Goal: Check status

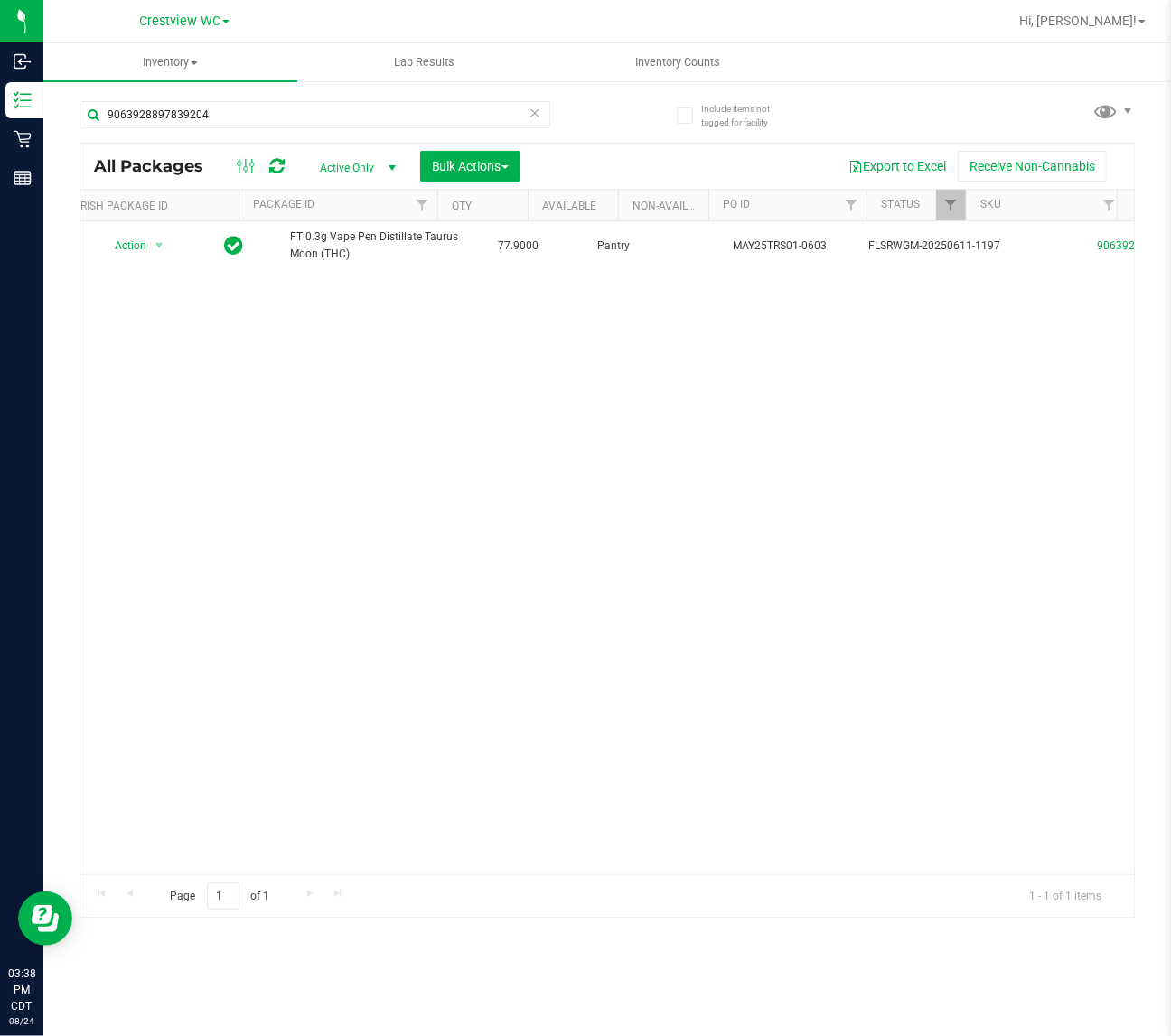
scroll to position [0, 817]
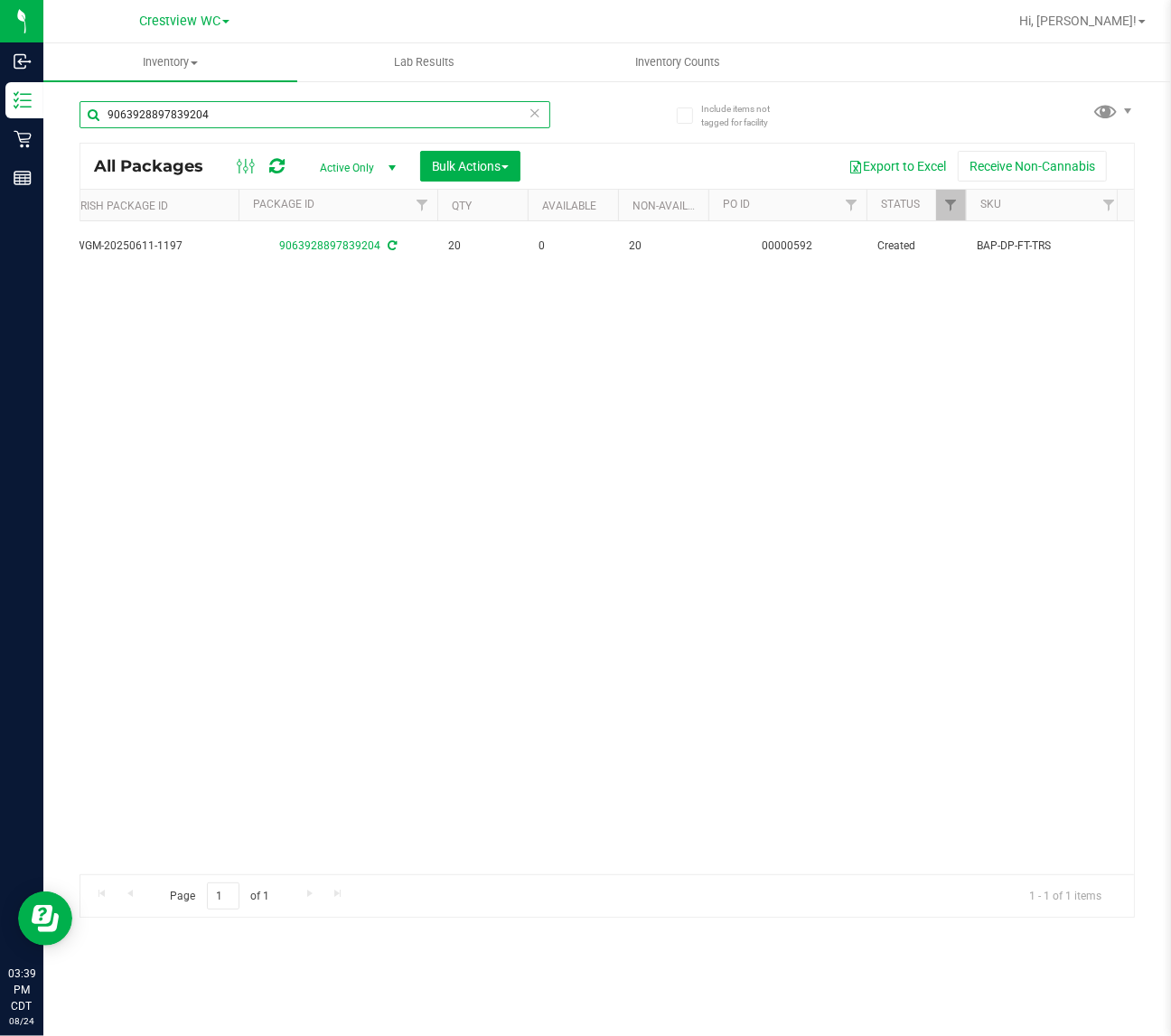
click at [242, 108] on input "9063928897839204" at bounding box center [315, 114] width 471 height 27
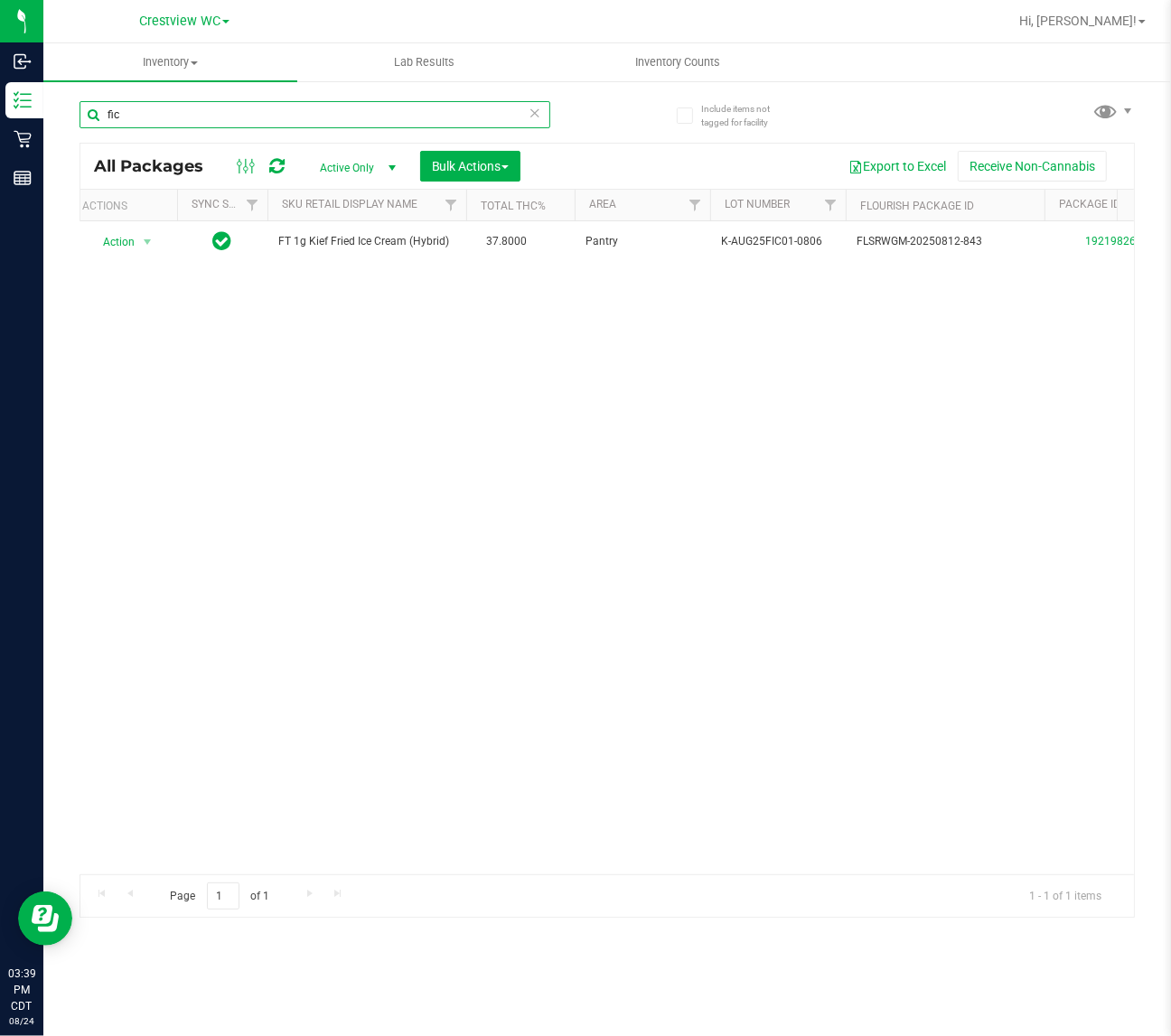
scroll to position [0, 1]
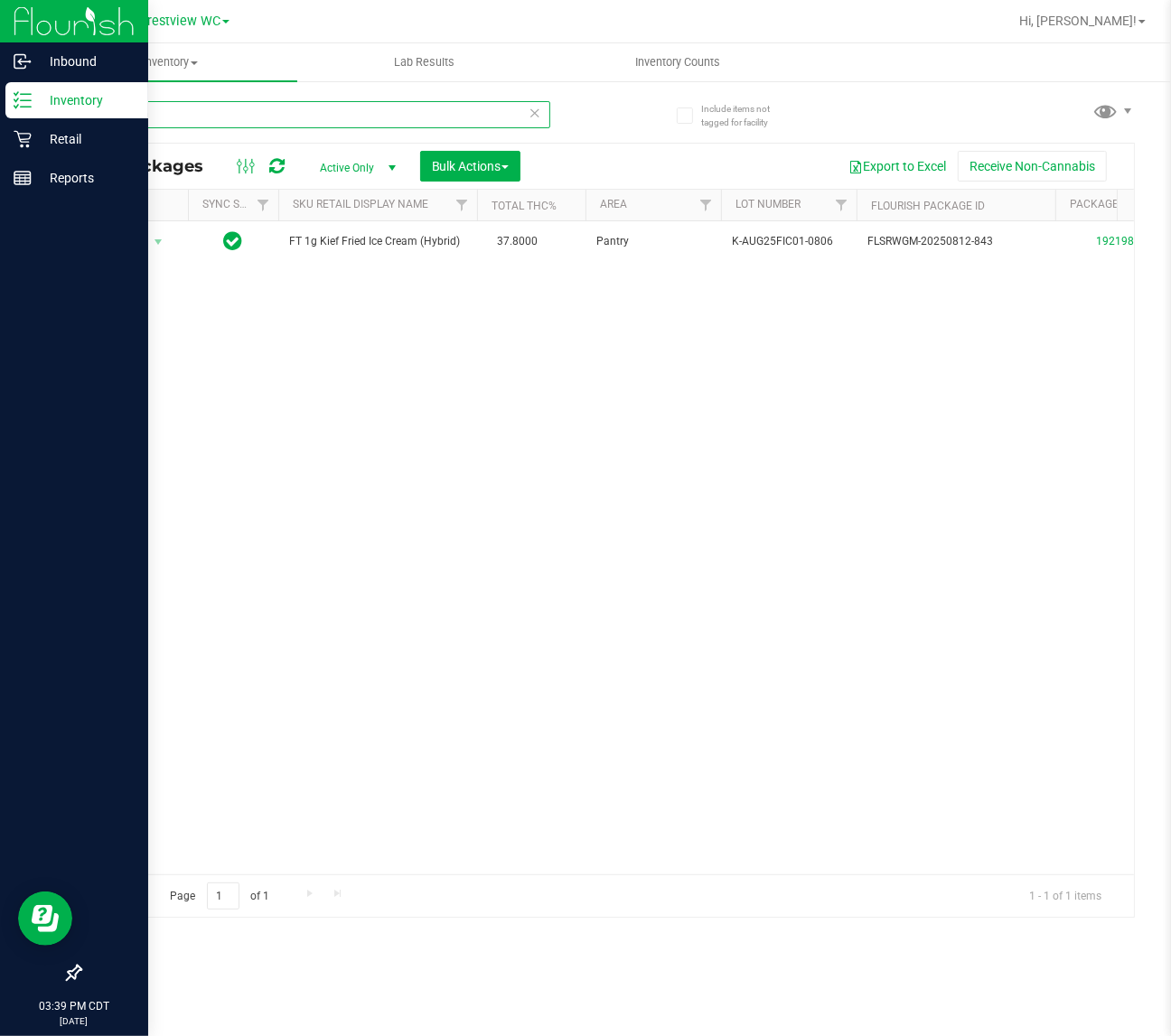
type input "fic"
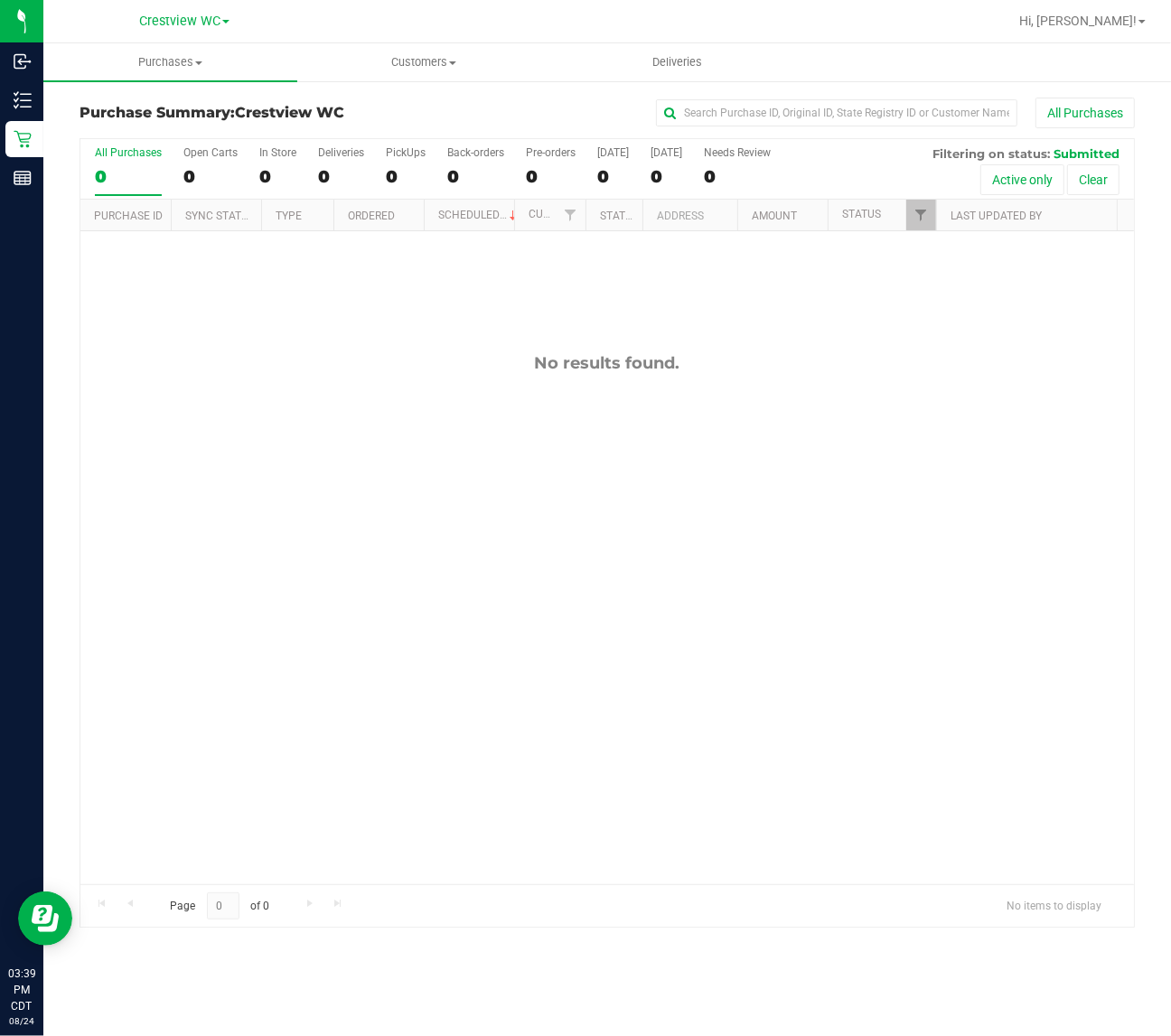
click at [313, 470] on div "No results found." at bounding box center [607, 618] width 1054 height 775
click at [768, 418] on div "No results found." at bounding box center [607, 618] width 1054 height 775
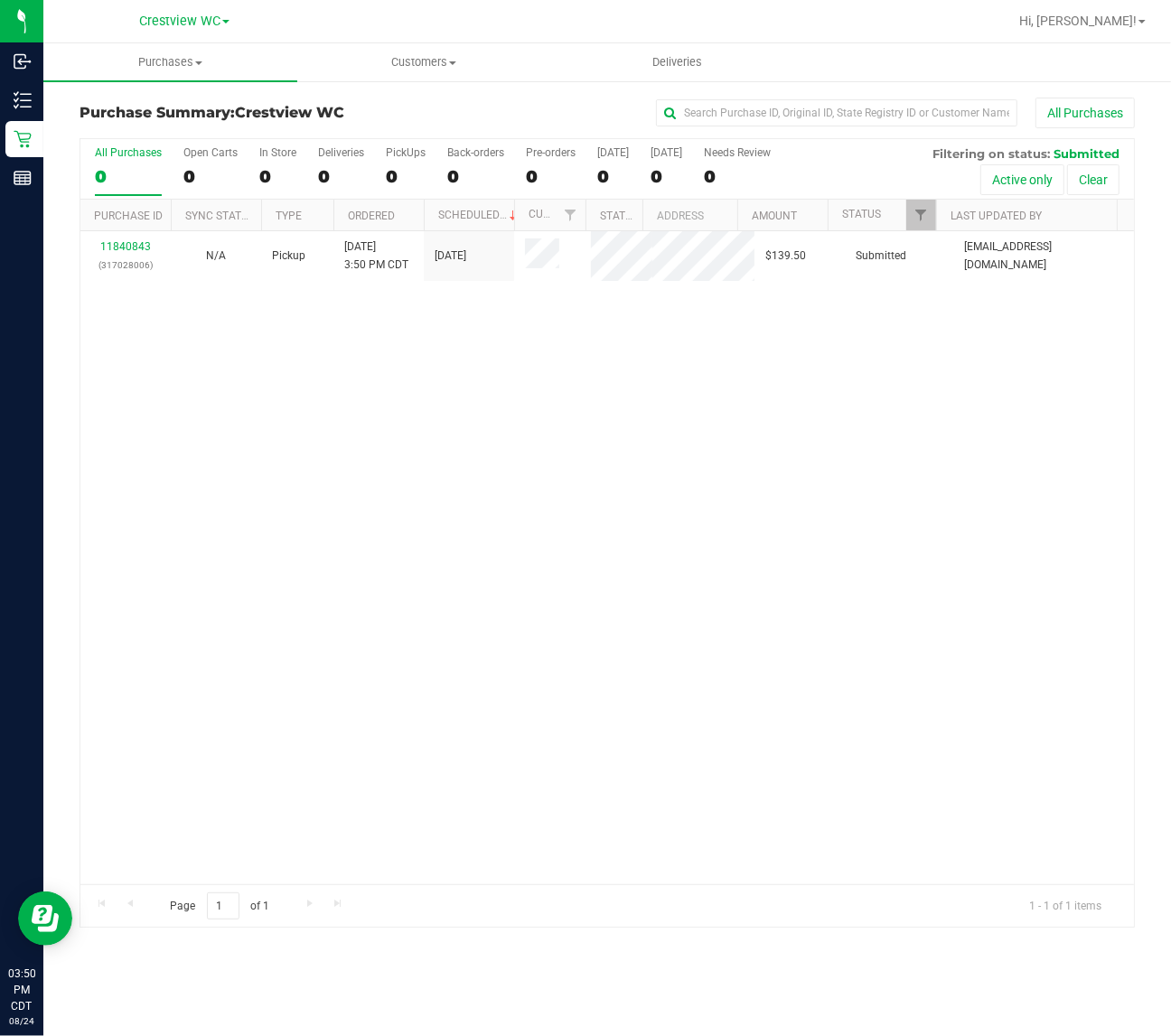
click at [204, 389] on div "11840843 (317028006) N/A Pickup 8/24/2025 3:50 PM CDT 8/24/2025 $139.50 Submitt…" at bounding box center [607, 557] width 1054 height 653
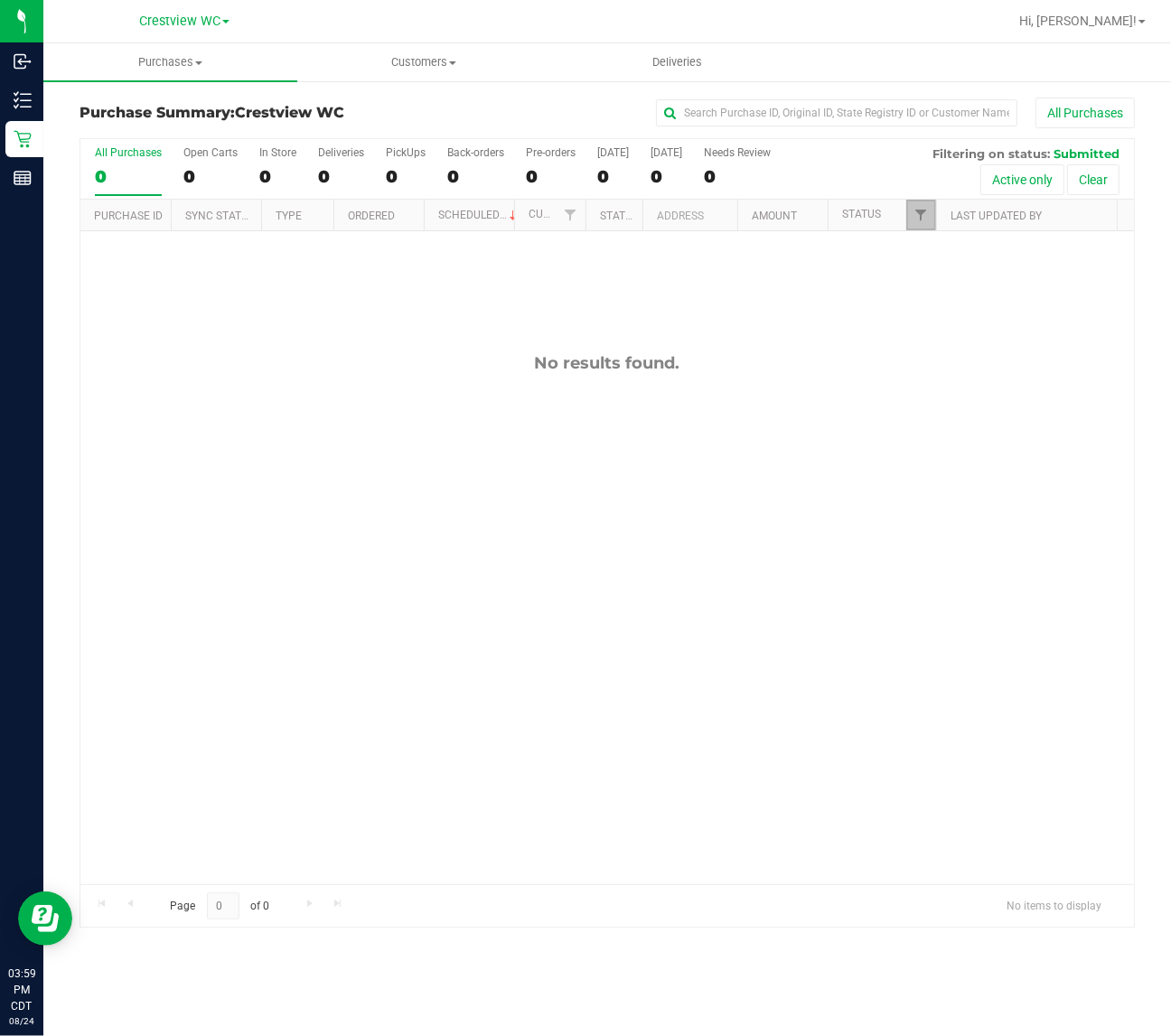
click at [923, 204] on link "Filter" at bounding box center [921, 214] width 30 height 30
click at [676, 607] on div "No results found." at bounding box center [607, 618] width 1054 height 775
click at [328, 772] on div "No results found." at bounding box center [607, 618] width 1054 height 775
click at [876, 372] on div "No results found." at bounding box center [607, 363] width 1054 height 20
click at [797, 371] on div "No results found." at bounding box center [607, 363] width 1054 height 20
